Goal: Information Seeking & Learning: Learn about a topic

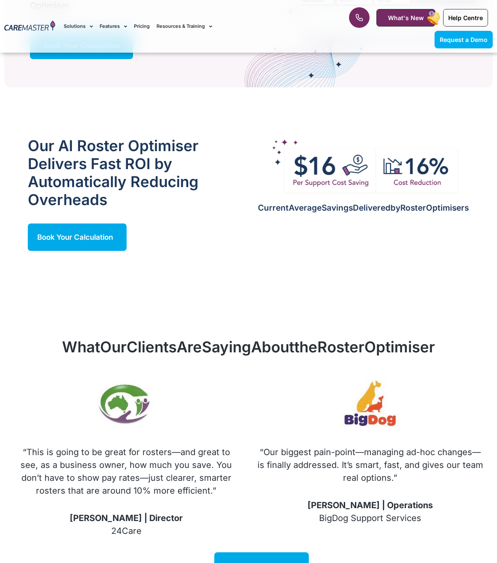
scroll to position [770, 0]
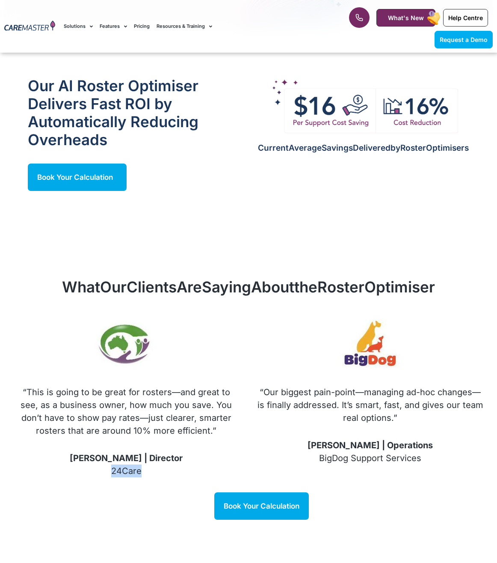
drag, startPoint x: 107, startPoint y: 472, endPoint x: 96, endPoint y: 472, distance: 10.7
click at [96, 472] on p "[PERSON_NAME] | Director 24Care" at bounding box center [126, 464] width 227 height 26
drag, startPoint x: 96, startPoint y: 472, endPoint x: 125, endPoint y: 472, distance: 29.1
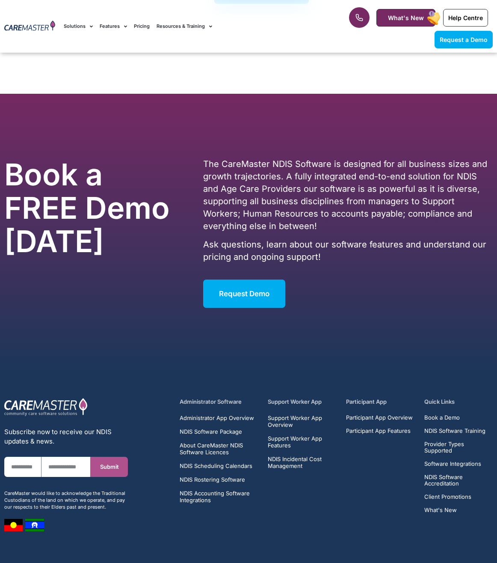
scroll to position [1321, 0]
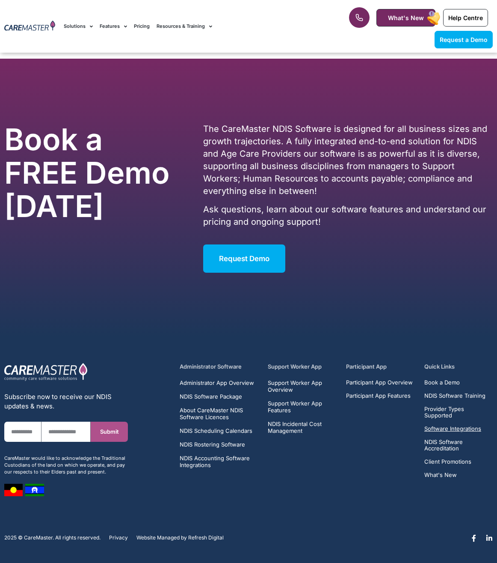
click at [462, 425] on span "Software Integrations" at bounding box center [452, 428] width 57 height 6
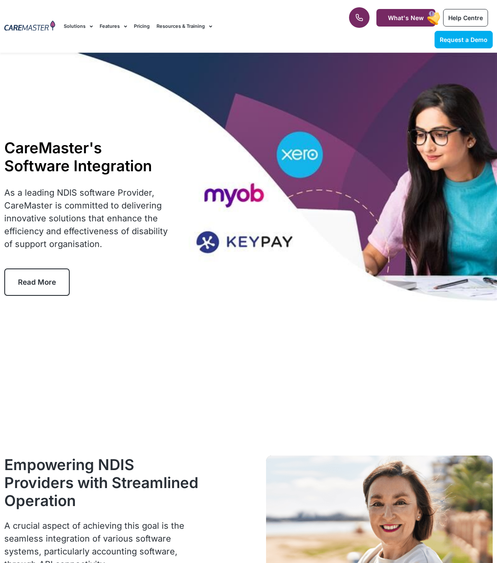
click at [35, 273] on link "Read More" at bounding box center [36, 281] width 65 height 27
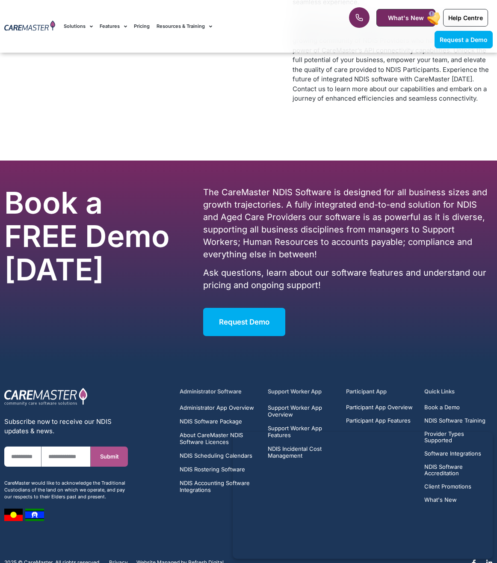
scroll to position [3845, 0]
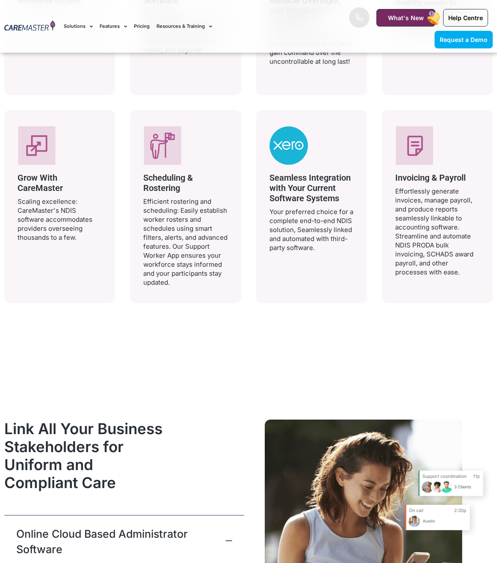
scroll to position [1797, 0]
